Goal: Navigation & Orientation: Find specific page/section

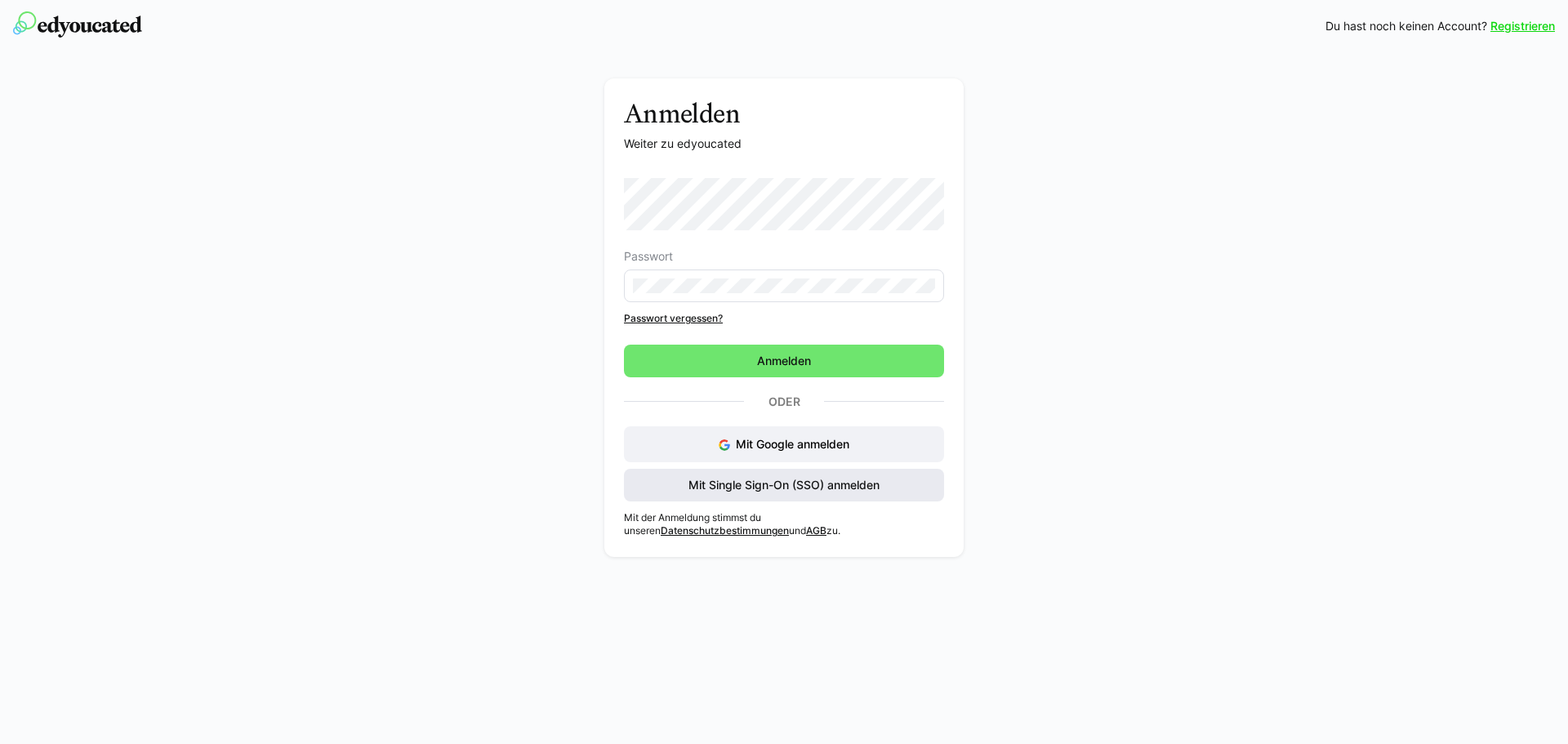
click at [809, 482] on span "Mit Single Sign-On (SSO) anmelden" at bounding box center [784, 485] width 196 height 16
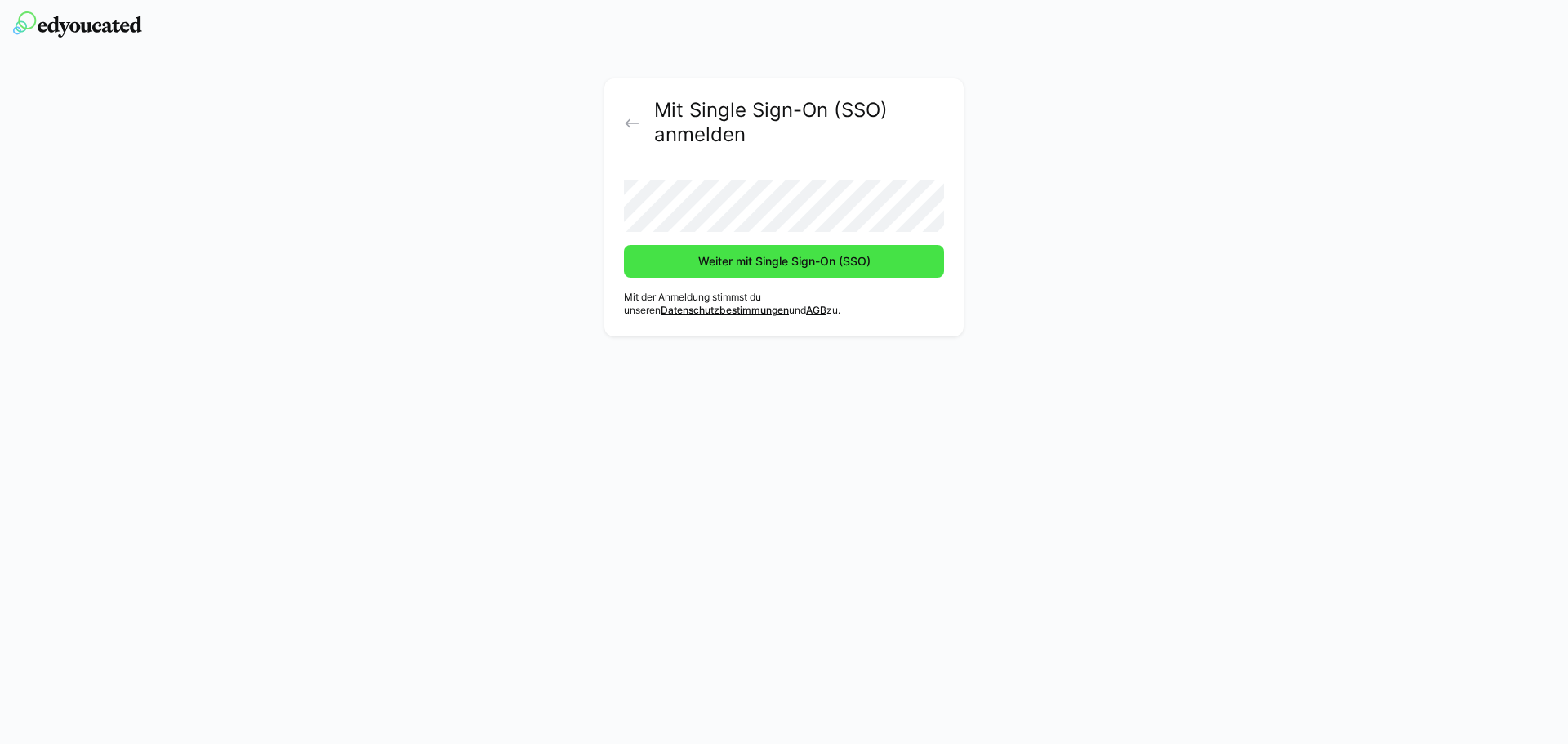
click at [706, 258] on span "Weiter mit Single Sign-On (SSO)" at bounding box center [784, 261] width 177 height 16
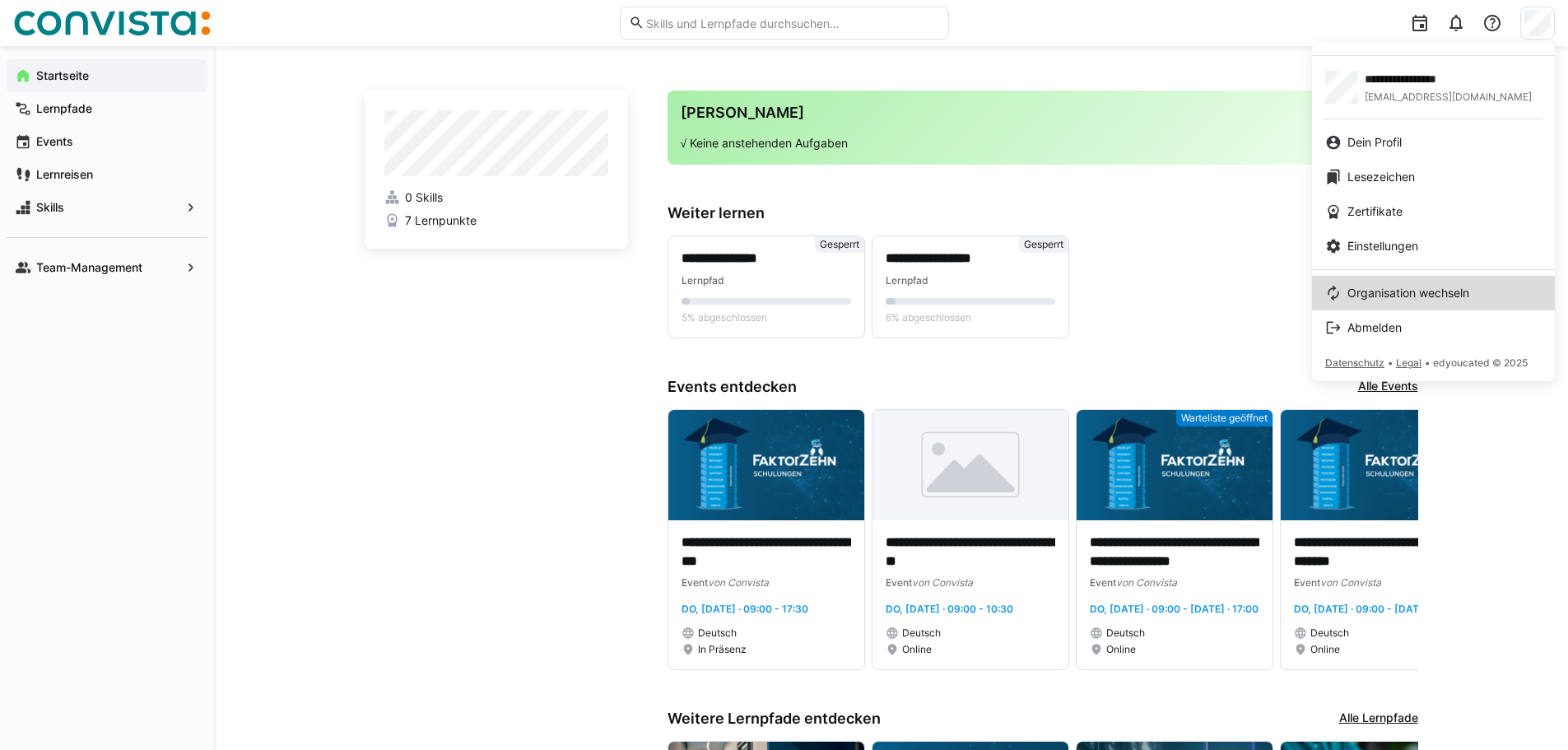
click at [1469, 298] on span "Organisation wechseln" at bounding box center [1408, 292] width 122 height 16
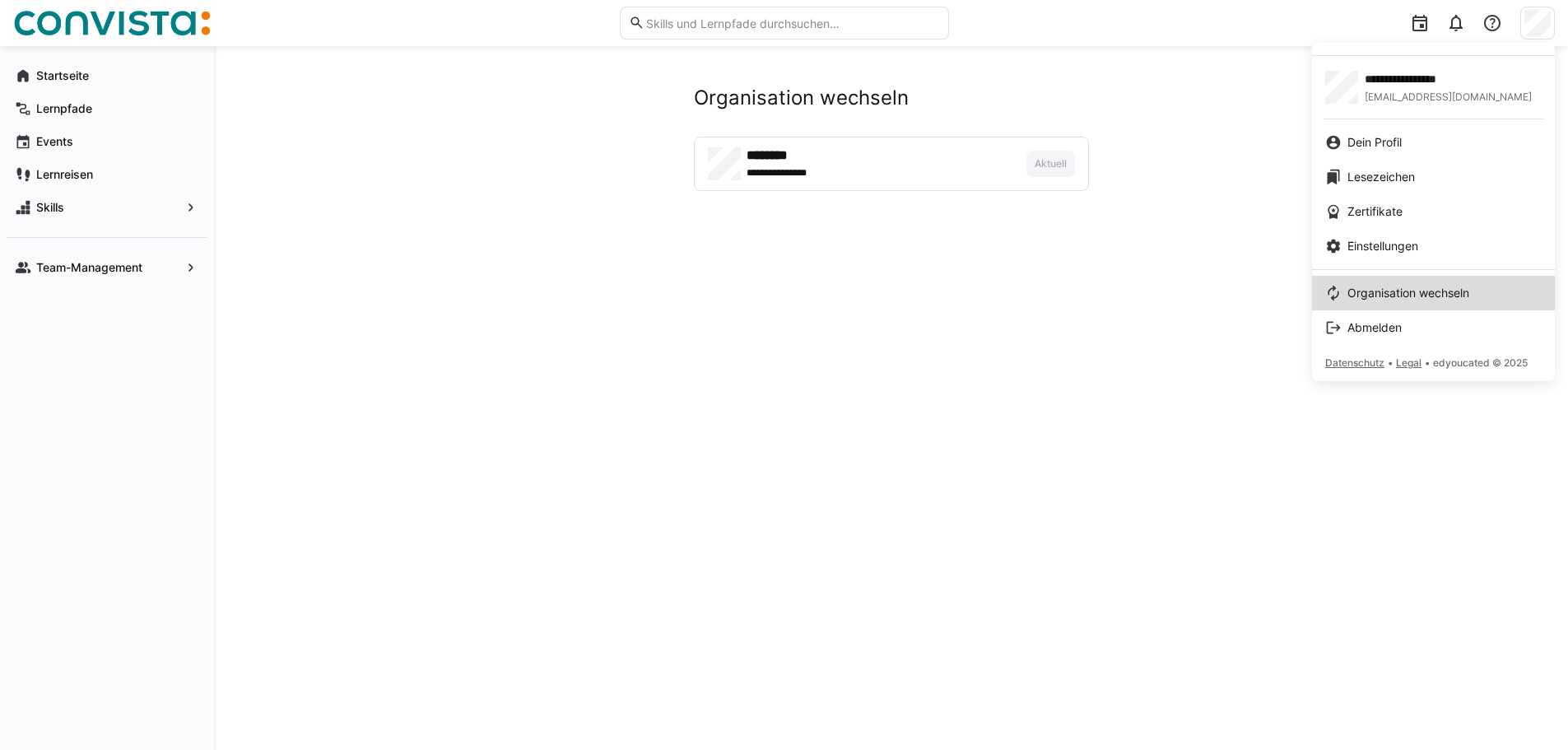
click at [1407, 290] on span "Organisation wechseln" at bounding box center [1408, 292] width 122 height 16
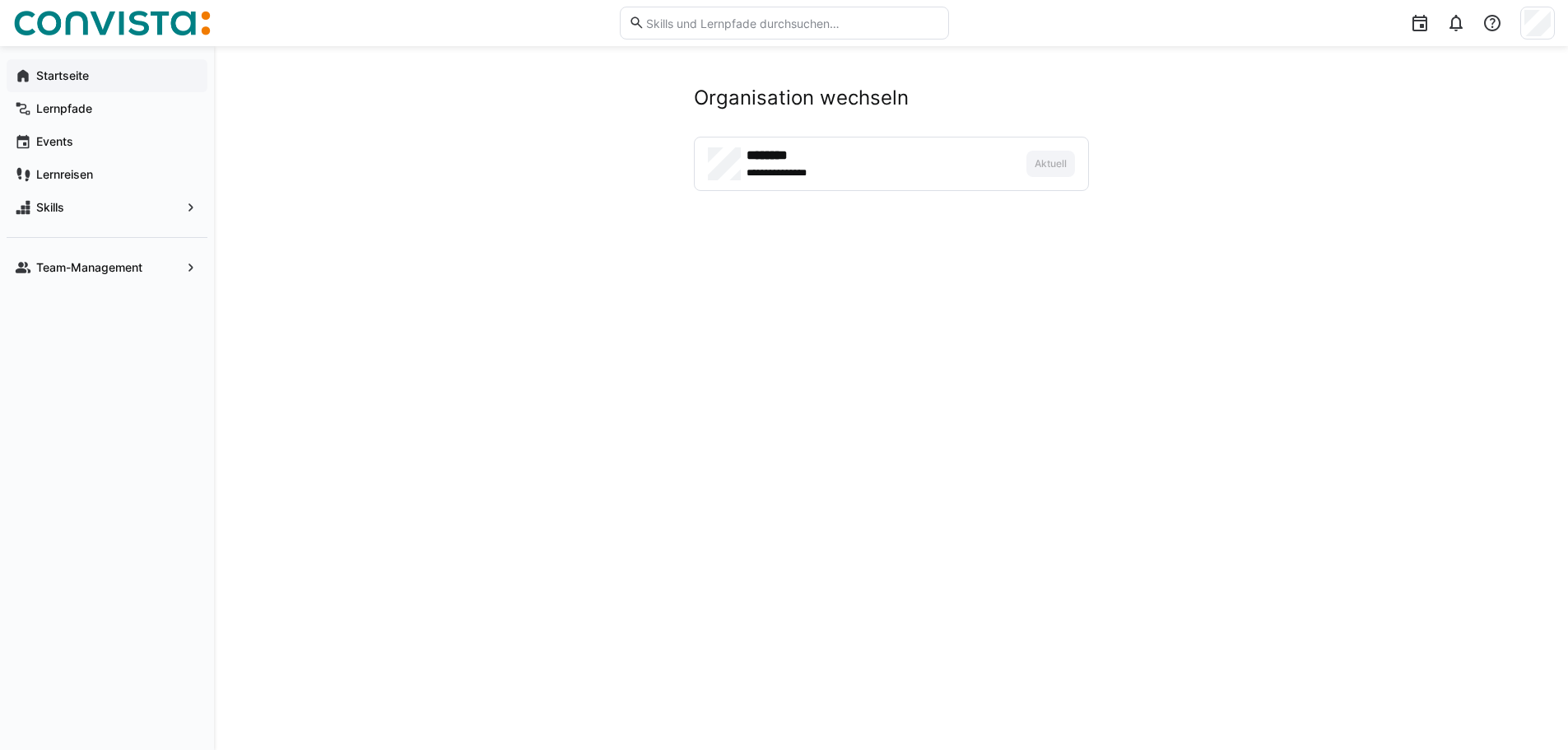
click at [0, 0] on app-navigation-label "Startseite" at bounding box center [0, 0] width 0 height 0
